Goal: Task Accomplishment & Management: Manage account settings

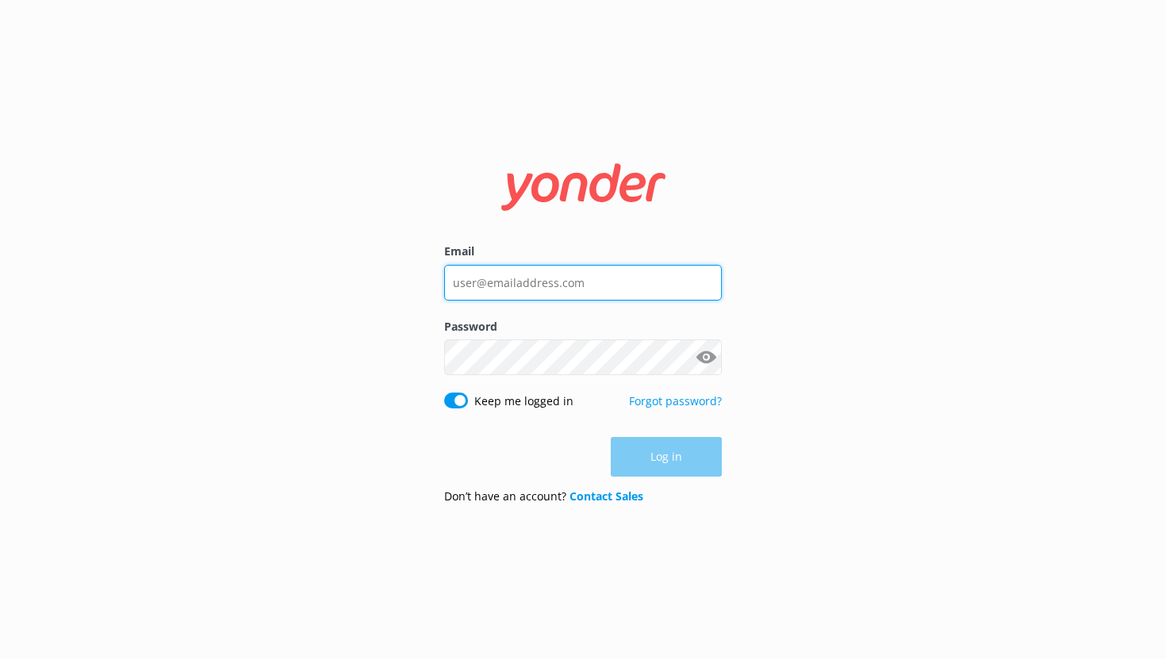
click at [513, 286] on input "Email" at bounding box center [583, 283] width 278 height 36
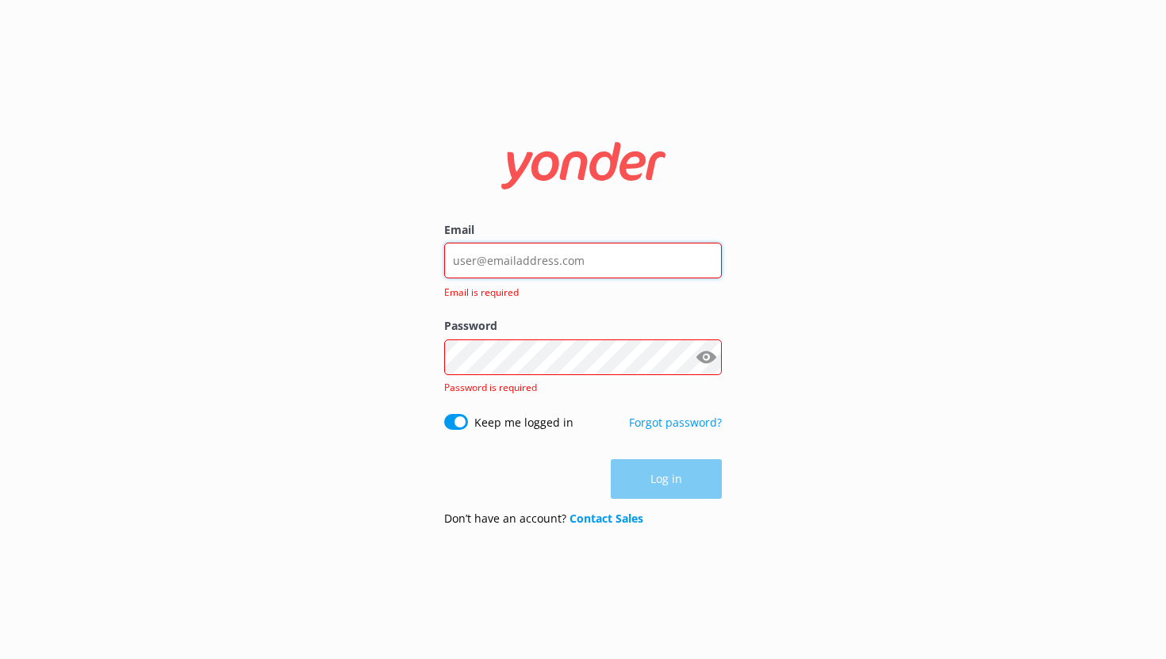
type input "[EMAIL_ADDRESS][DOMAIN_NAME]"
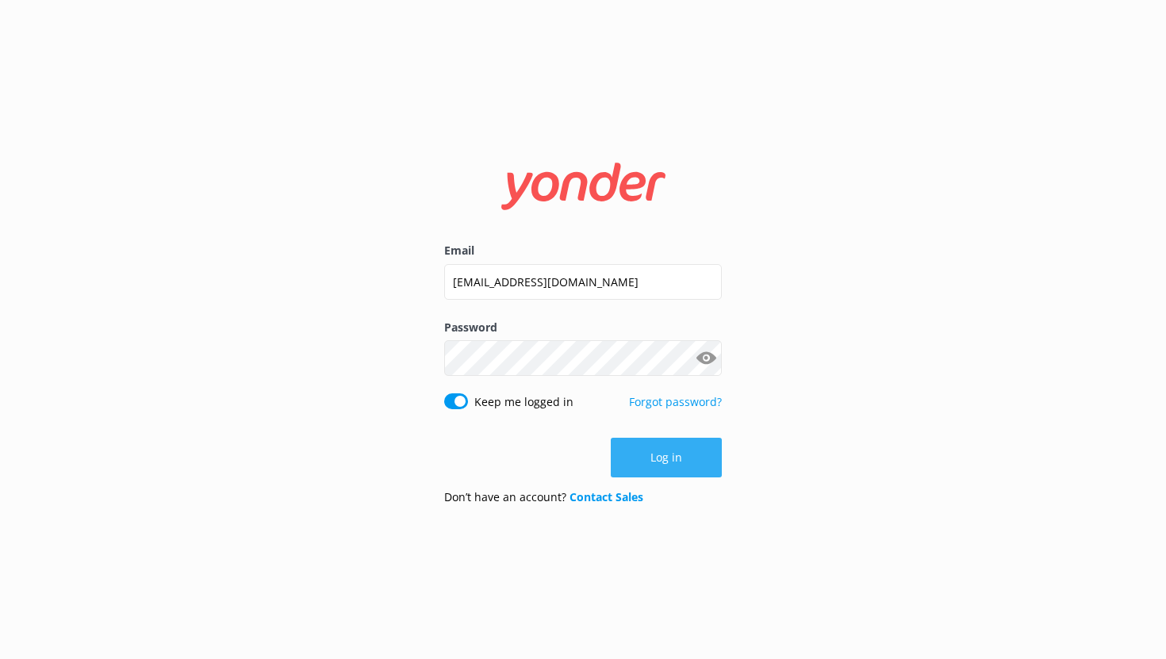
click at [652, 466] on button "Log in" at bounding box center [666, 458] width 111 height 40
